Goal: Browse casually

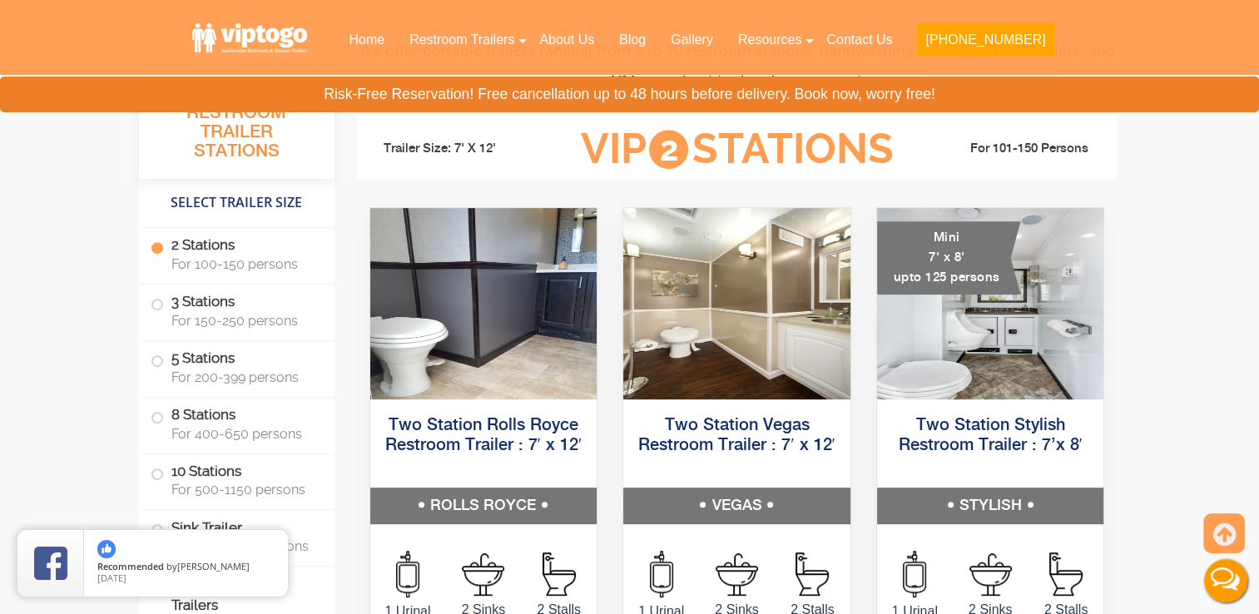
scroll to position [743, 0]
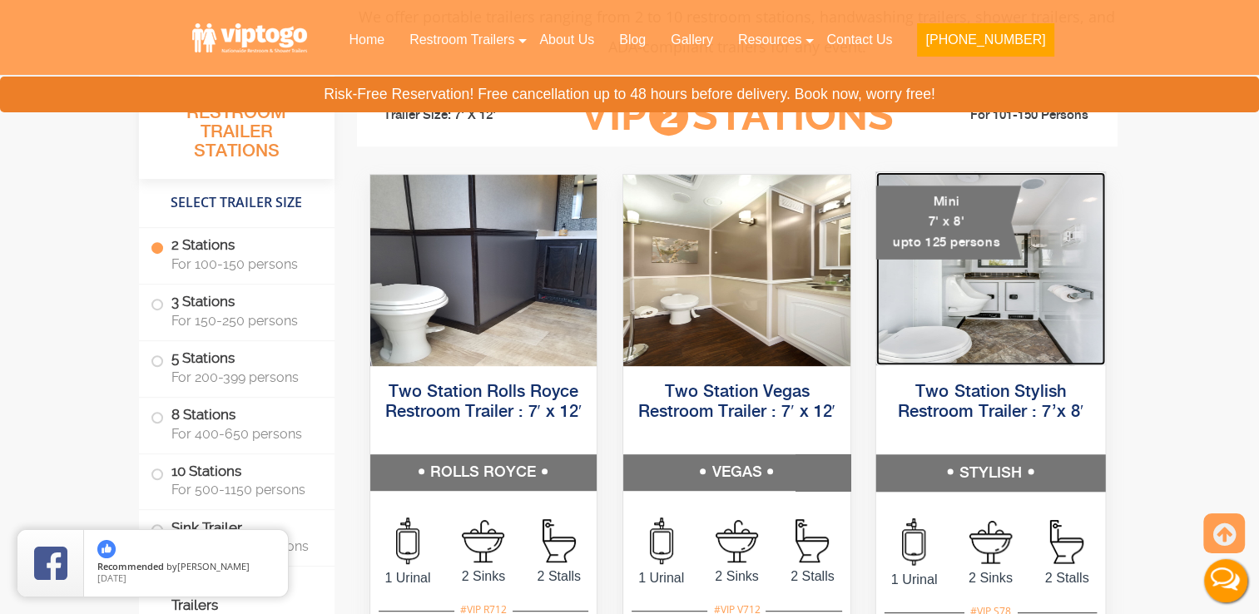
click at [995, 328] on img at bounding box center [989, 268] width 229 height 193
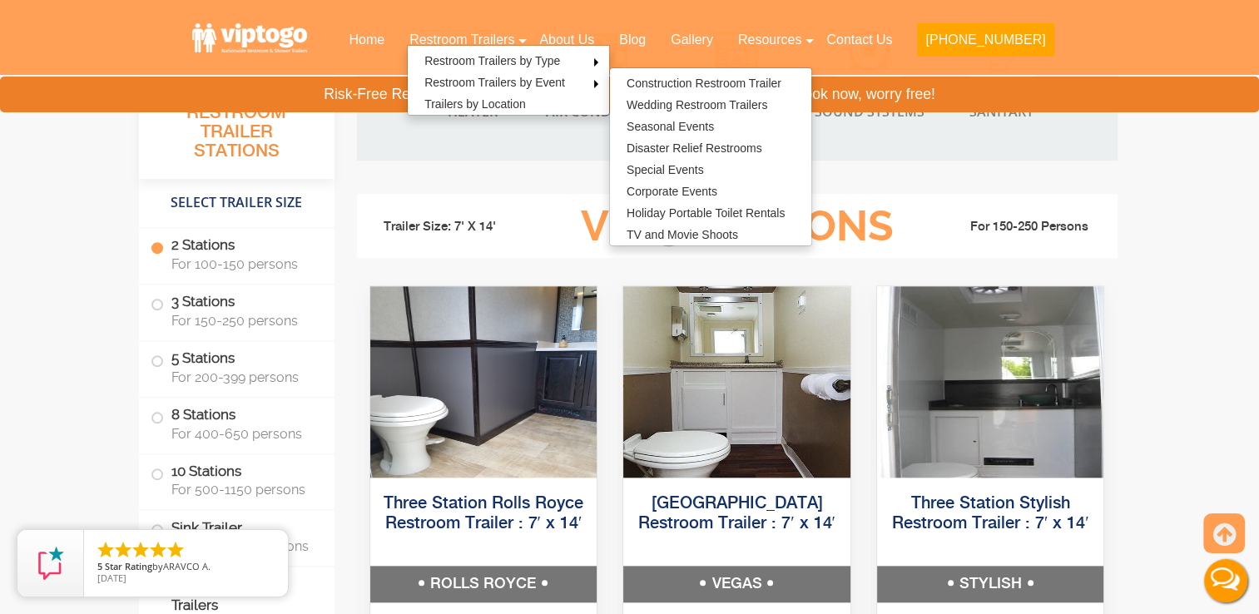
scroll to position [1764, 0]
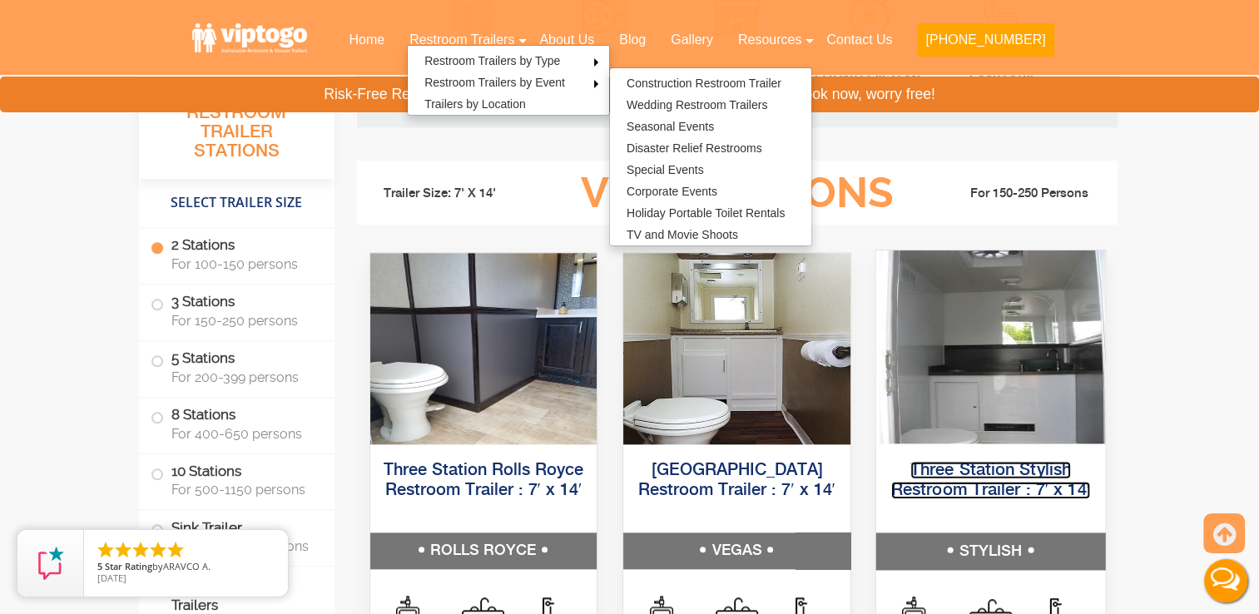
click at [979, 474] on link "Three Station Stylish Restroom Trailer : 7′ x 14′" at bounding box center [990, 479] width 199 height 37
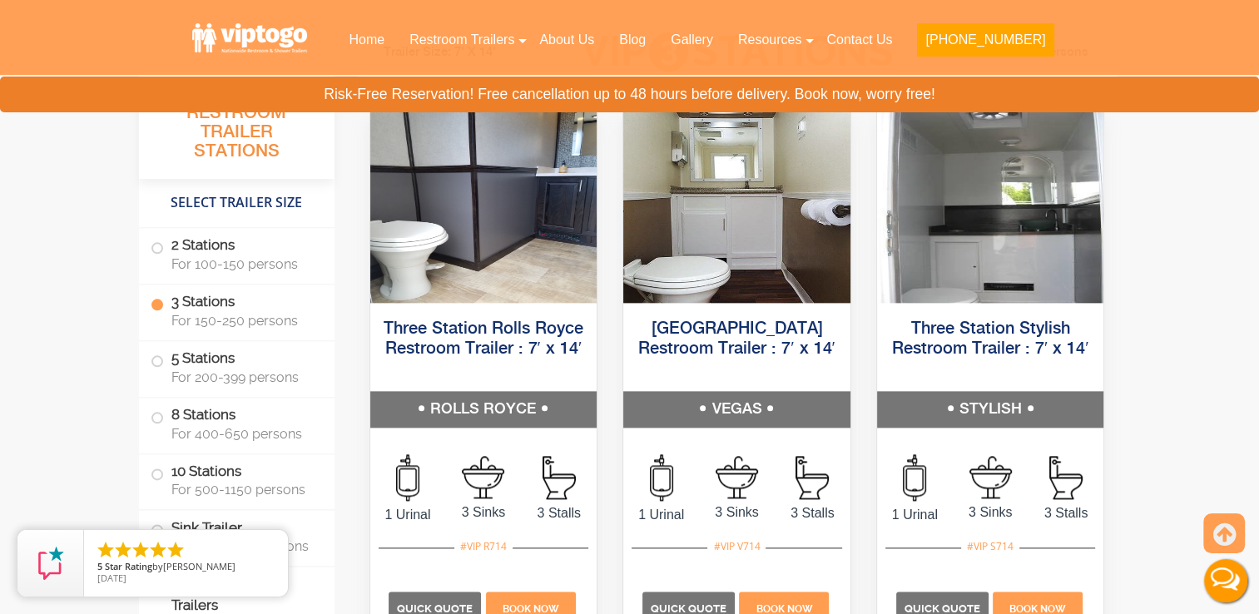
scroll to position [1930, 0]
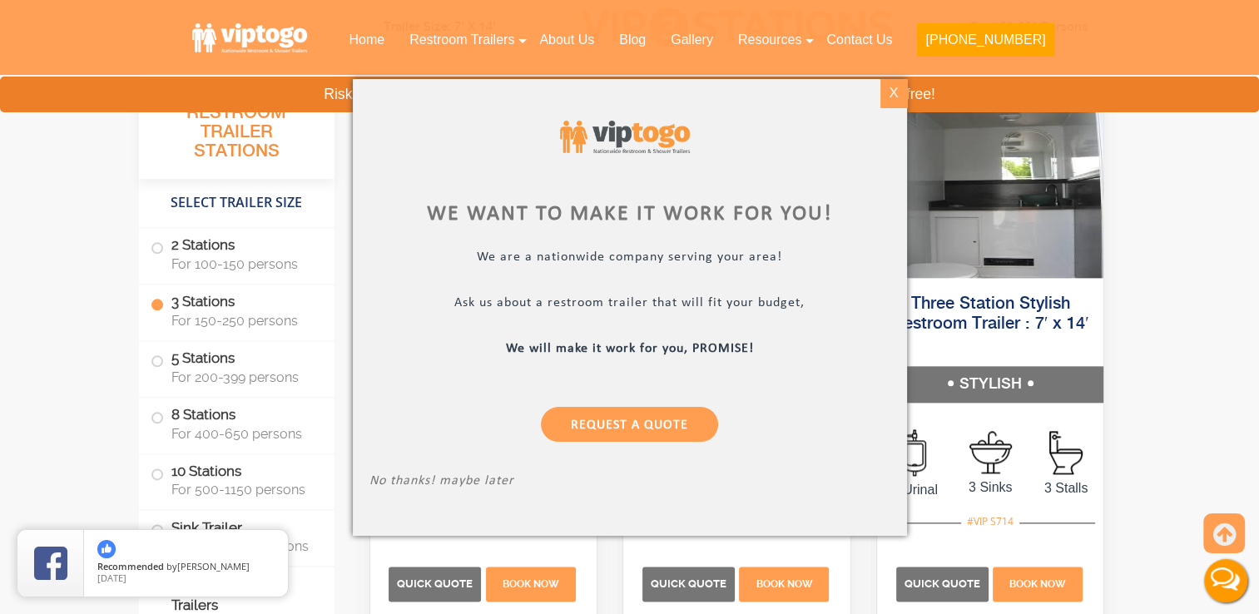
click at [889, 92] on div "X" at bounding box center [893, 93] width 26 height 28
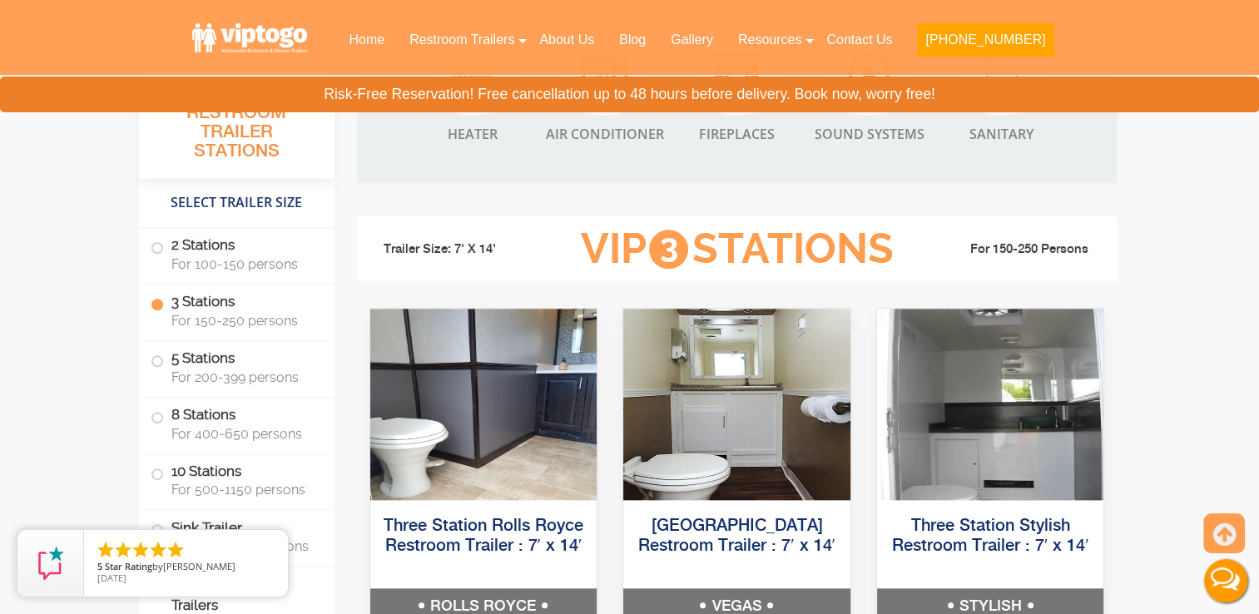
scroll to position [1786, 0]
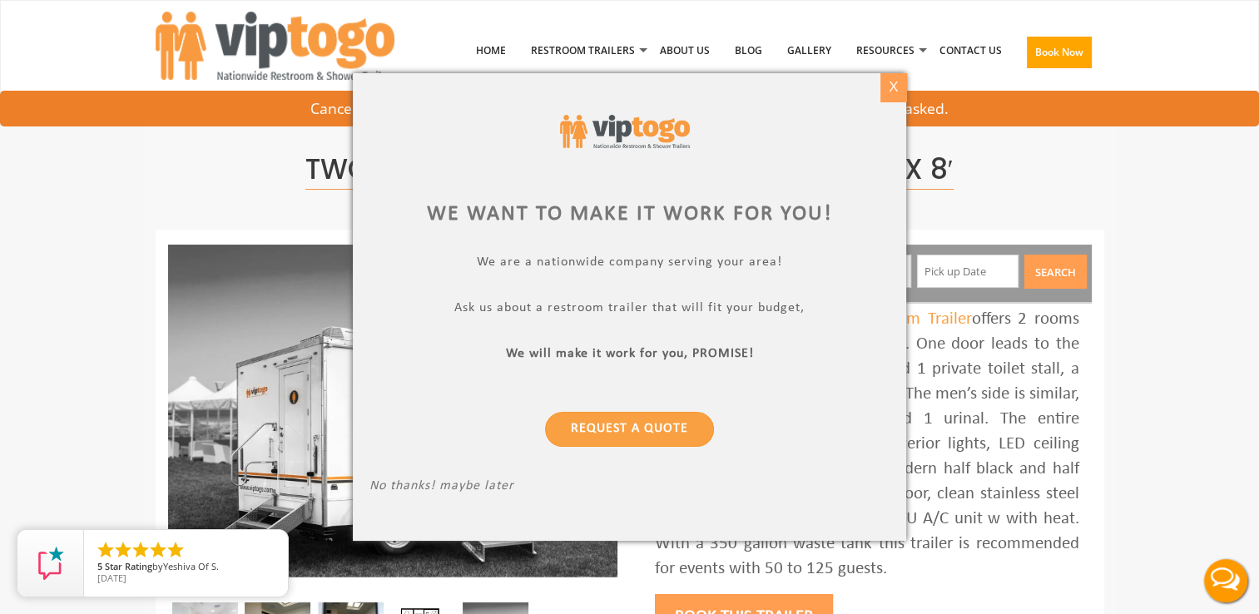
click at [894, 83] on div "X" at bounding box center [893, 87] width 26 height 28
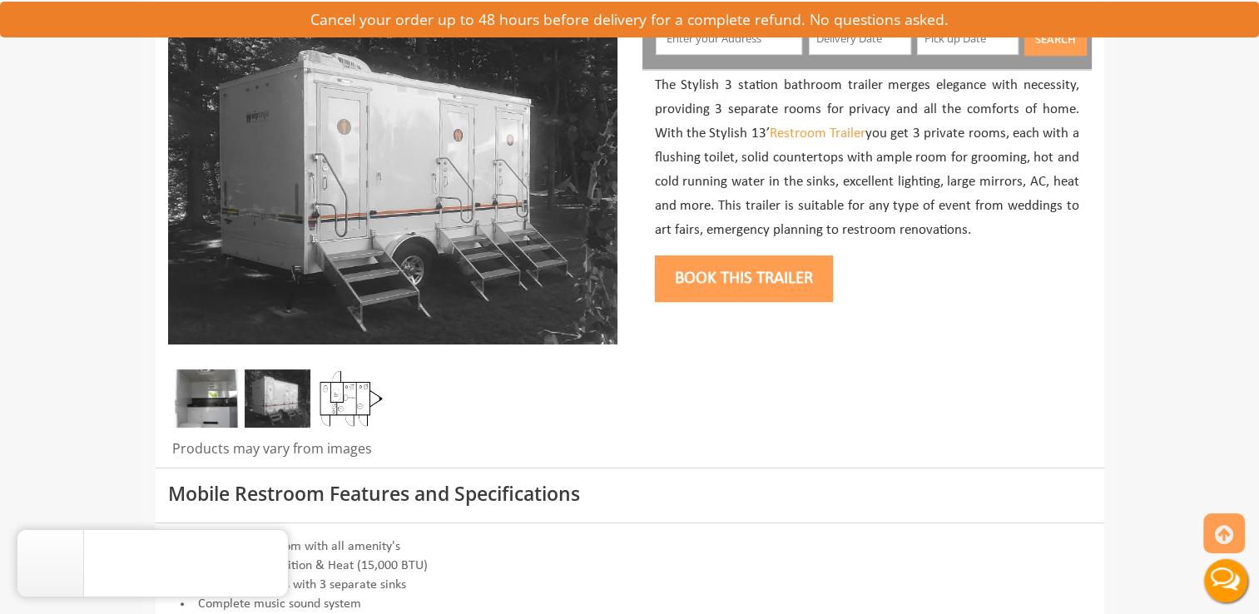
scroll to position [266, 0]
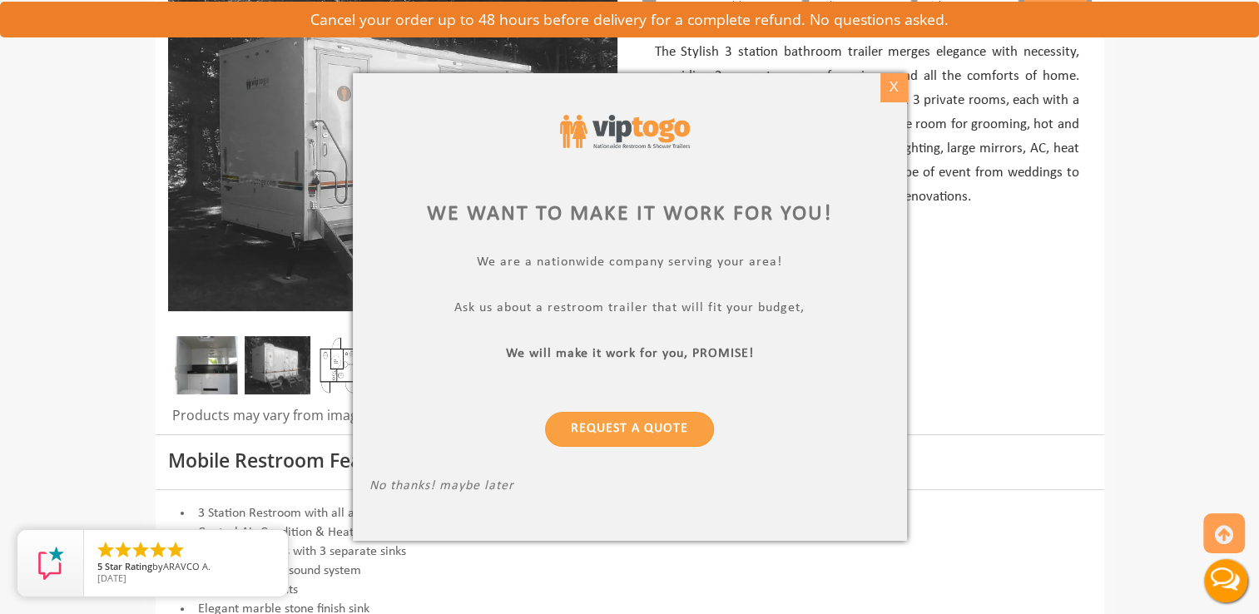
click at [899, 85] on div "X" at bounding box center [893, 87] width 26 height 28
